Goal: Task Accomplishment & Management: Complete application form

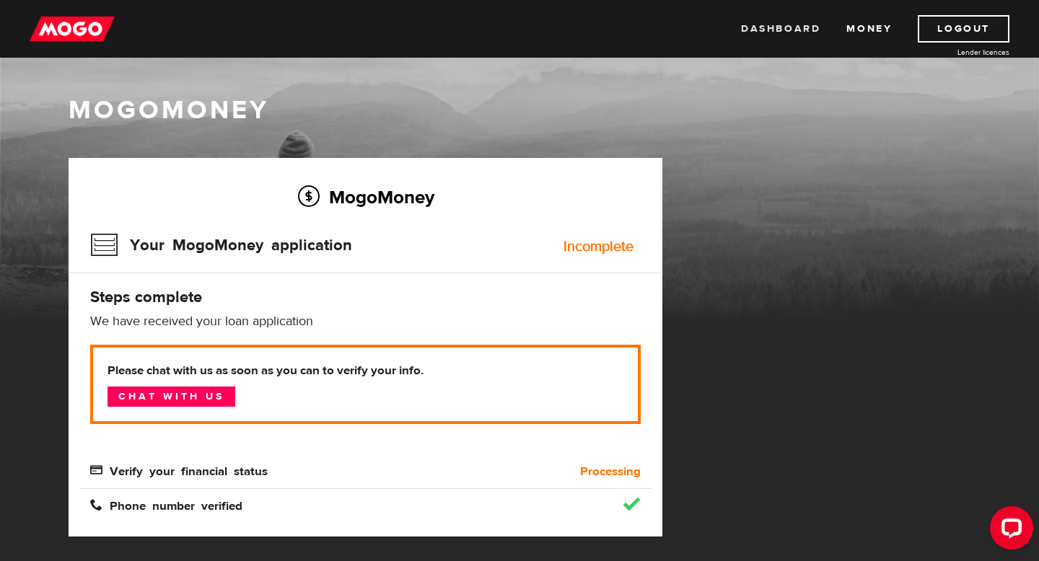
click at [797, 25] on link "Dashboard" at bounding box center [780, 28] width 79 height 27
click at [600, 252] on div "Incomplete" at bounding box center [599, 247] width 70 height 14
click at [325, 260] on h3 "Your MogoMoney application" at bounding box center [221, 246] width 262 height 38
click at [595, 249] on div "Incomplete" at bounding box center [599, 247] width 70 height 14
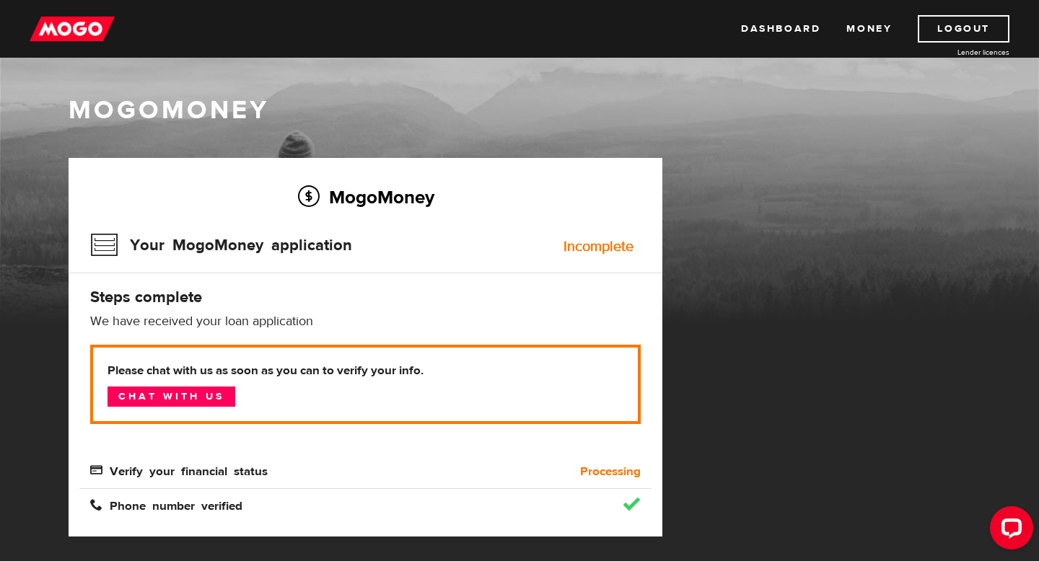
click at [156, 247] on h3 "Your MogoMoney application" at bounding box center [221, 246] width 262 height 38
click at [225, 253] on h3 "Your MogoMoney application" at bounding box center [221, 246] width 262 height 38
click at [859, 25] on link "Money" at bounding box center [868, 28] width 45 height 27
click at [771, 17] on link "Dashboard" at bounding box center [780, 28] width 79 height 27
